Goal: Task Accomplishment & Management: Use online tool/utility

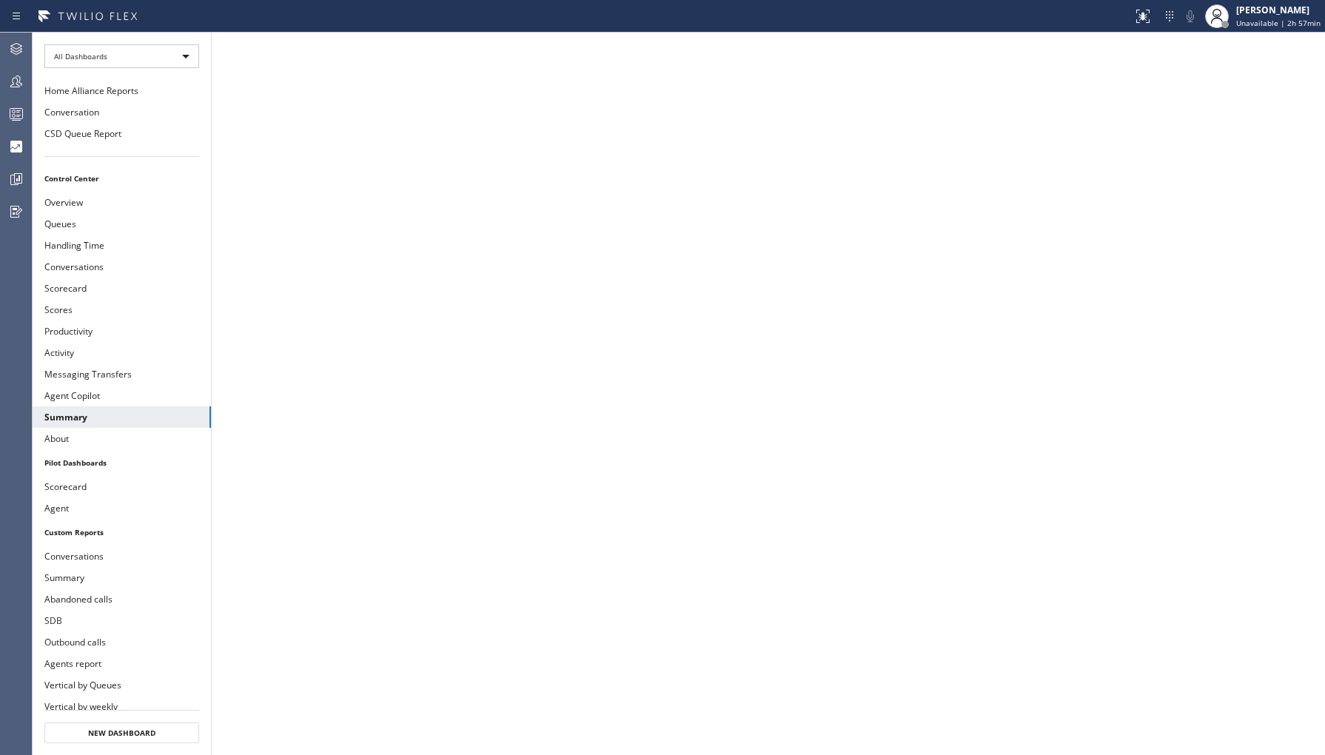
click at [15, 76] on icon at bounding box center [16, 82] width 18 height 18
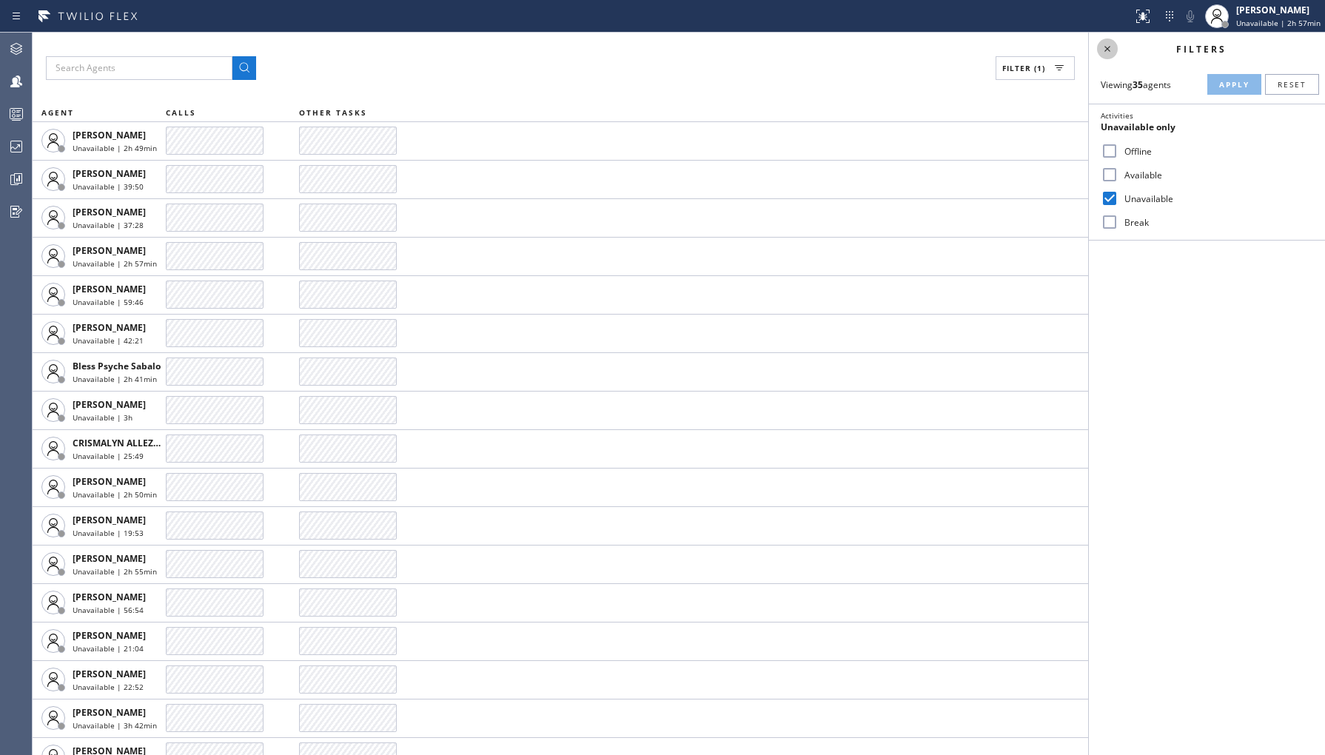
click at [1111, 50] on icon at bounding box center [1108, 49] width 18 height 18
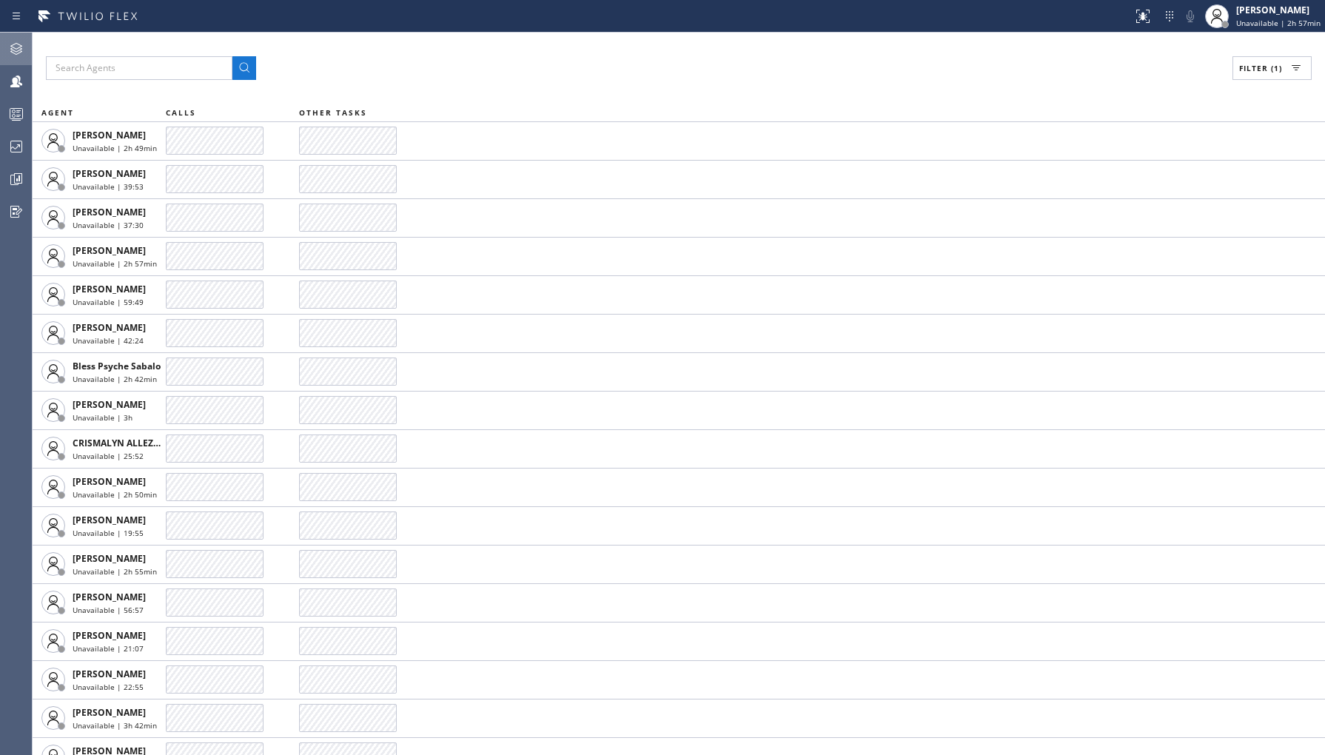
click at [27, 47] on div at bounding box center [16, 49] width 33 height 18
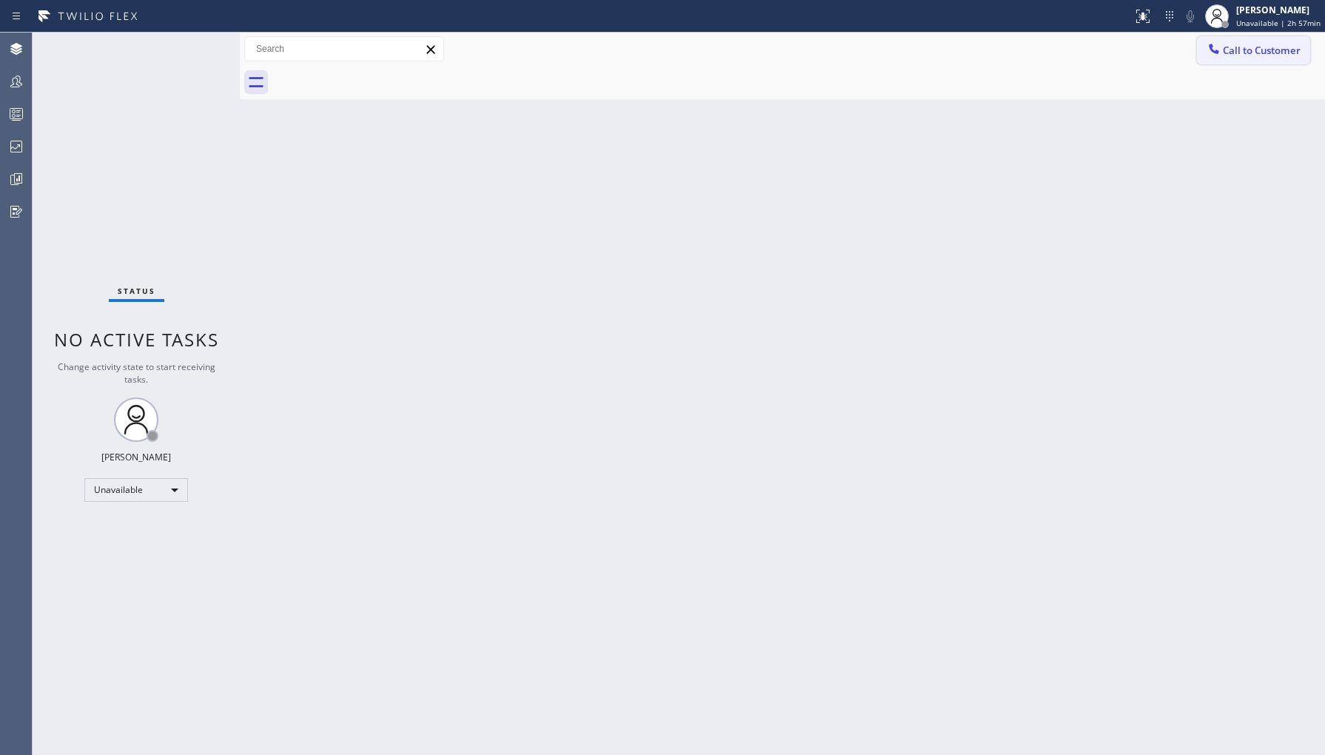
click at [1254, 53] on span "Call to Customer" at bounding box center [1262, 50] width 78 height 13
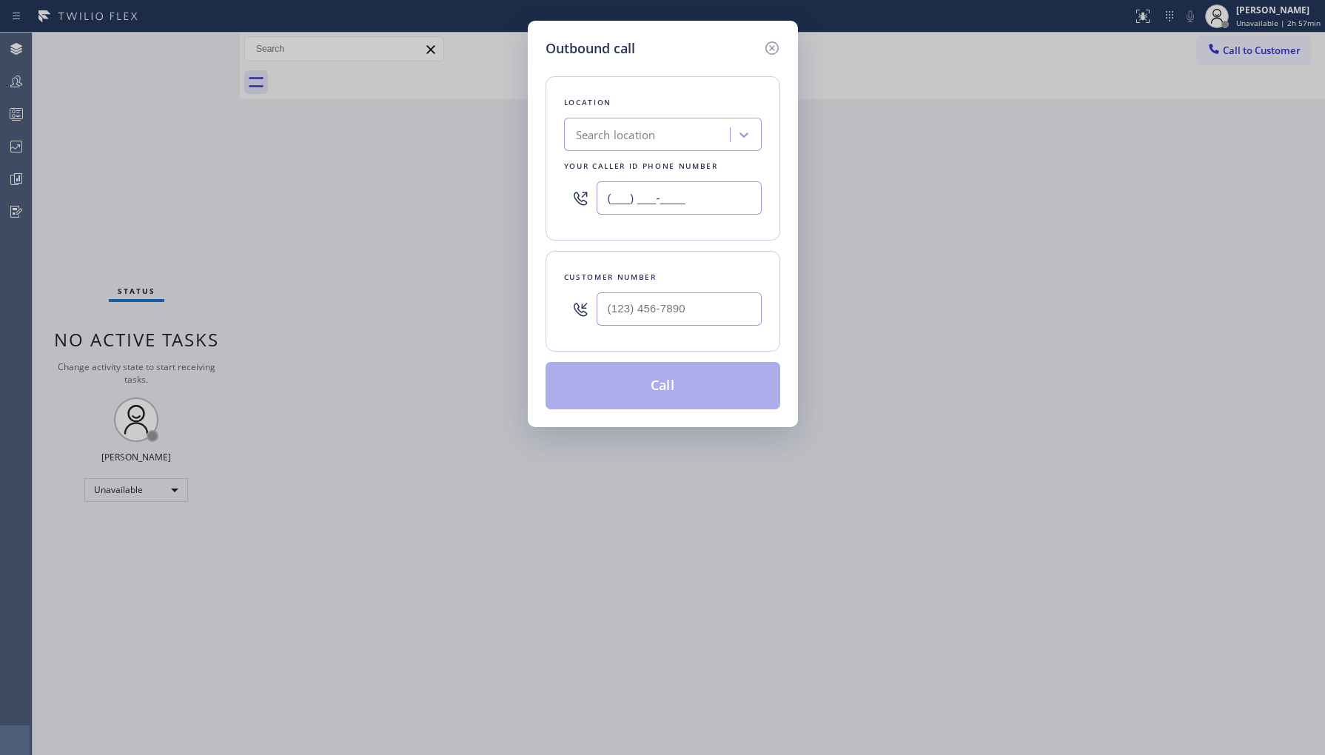
click at [648, 211] on input "(___) ___-____" at bounding box center [679, 197] width 165 height 33
paste input "844) 735-4685"
click at [774, 47] on icon at bounding box center [772, 48] width 18 height 18
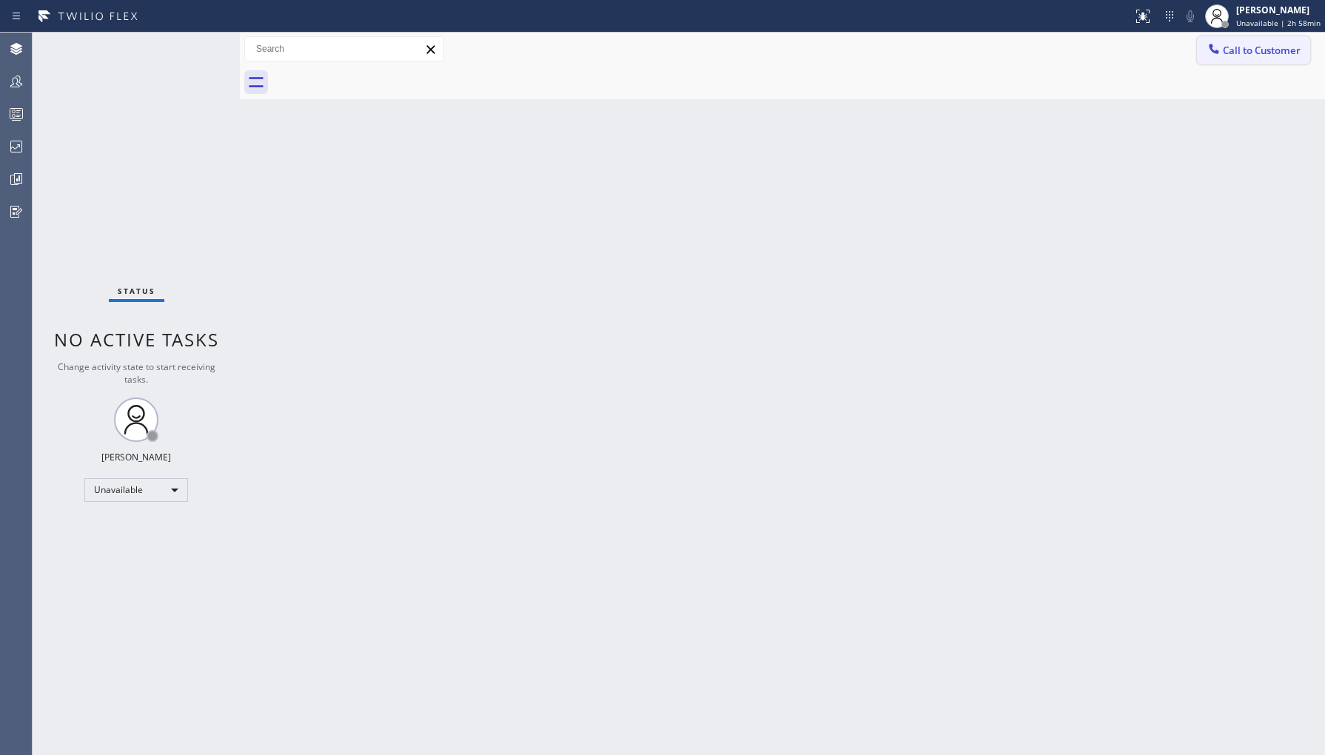
click at [1266, 50] on span "Call to Customer" at bounding box center [1262, 50] width 78 height 13
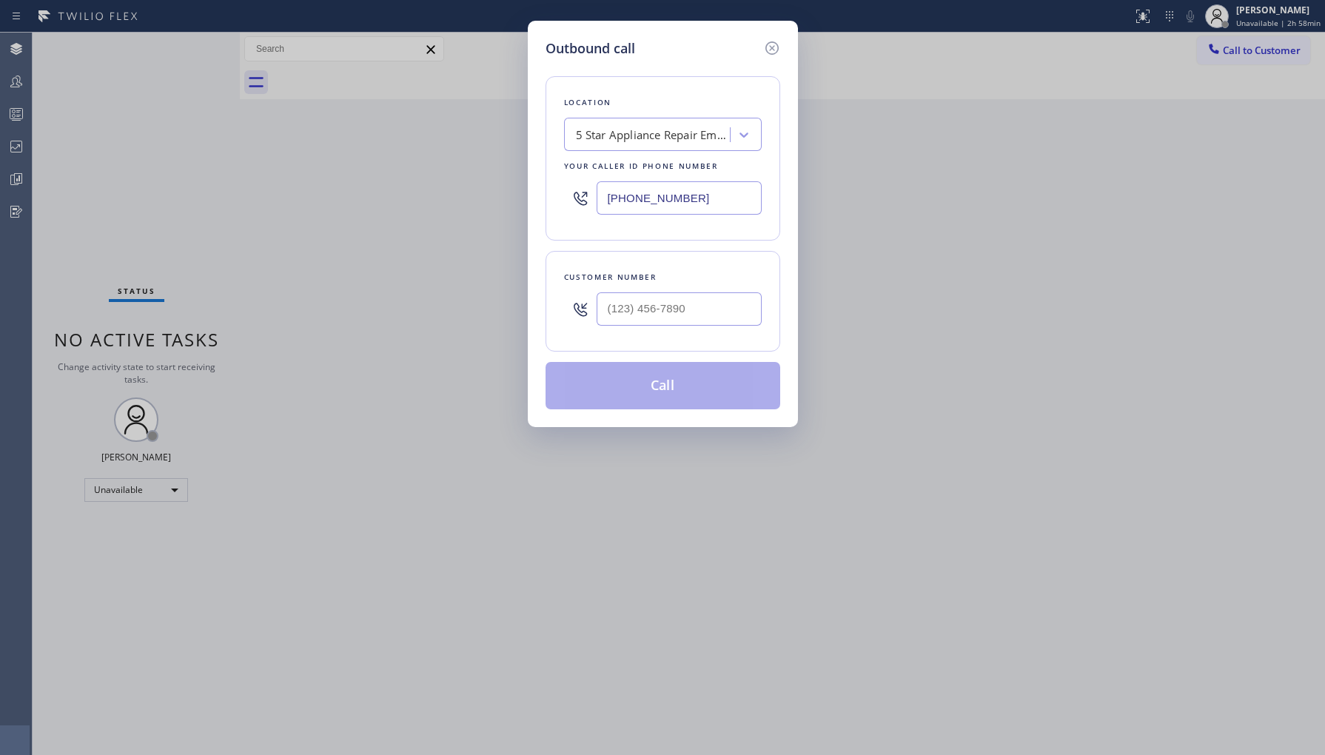
paste input "88) 894-2474"
drag, startPoint x: 706, startPoint y: 195, endPoint x: 126, endPoint y: 279, distance: 586.5
click at [126, 279] on div "Outbound call Location 5 Star Appliance Repair Emails Your caller id phone numb…" at bounding box center [662, 377] width 1325 height 755
type input "[PHONE_NUMBER]"
click at [780, 43] on icon at bounding box center [772, 48] width 18 height 18
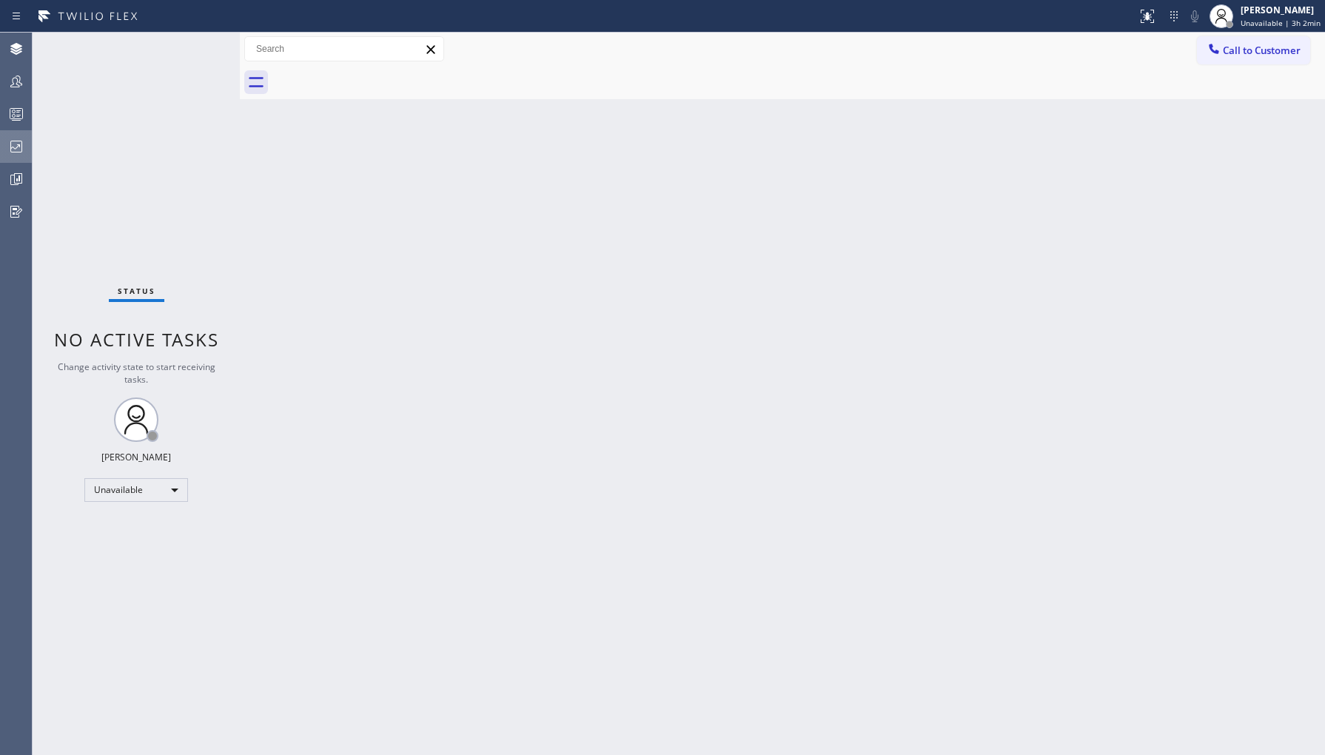
click at [18, 138] on icon at bounding box center [16, 147] width 18 height 18
click at [18, 142] on icon at bounding box center [16, 147] width 18 height 18
click at [24, 150] on icon at bounding box center [16, 147] width 18 height 18
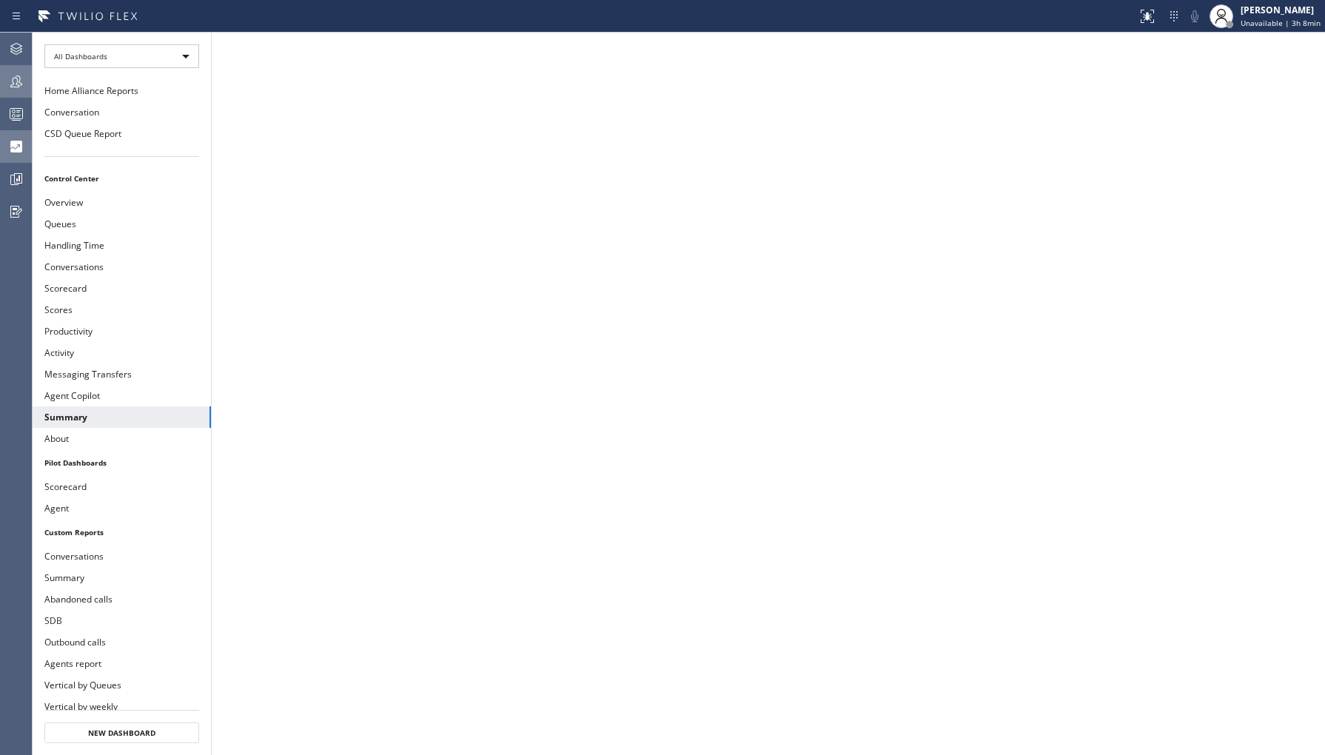
click at [19, 81] on icon at bounding box center [16, 82] width 12 height 12
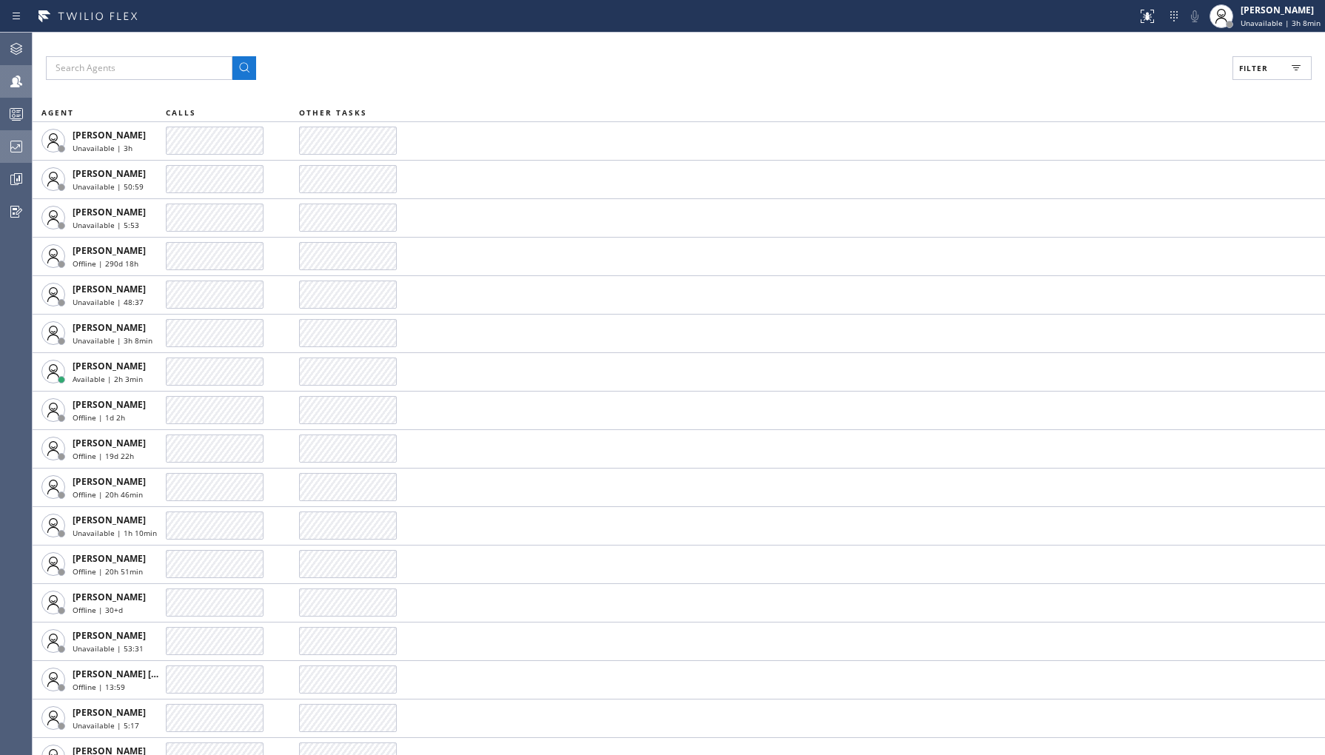
click at [1254, 58] on button "Filter" at bounding box center [1272, 68] width 79 height 24
click at [1124, 203] on label "Unavailable" at bounding box center [1216, 198] width 195 height 13
click at [1119, 203] on input "Unavailable" at bounding box center [1110, 199] width 18 height 18
checkbox input "true"
click at [1227, 86] on span "Apply" at bounding box center [1234, 84] width 30 height 10
